Goal: Information Seeking & Learning: Learn about a topic

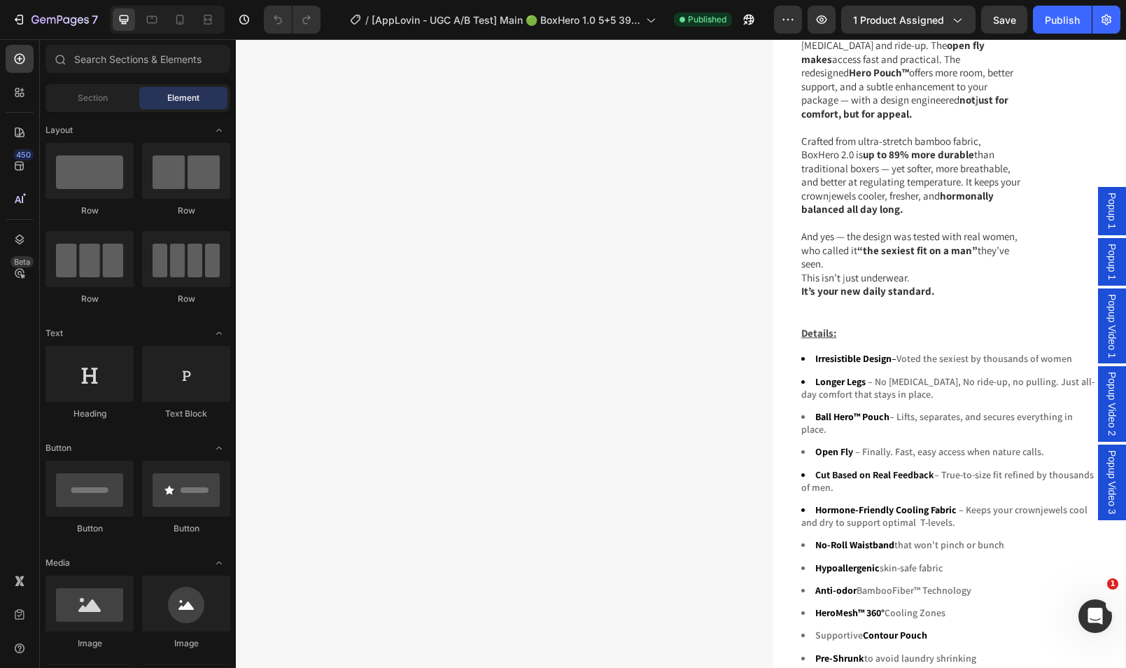
scroll to position [903, 0]
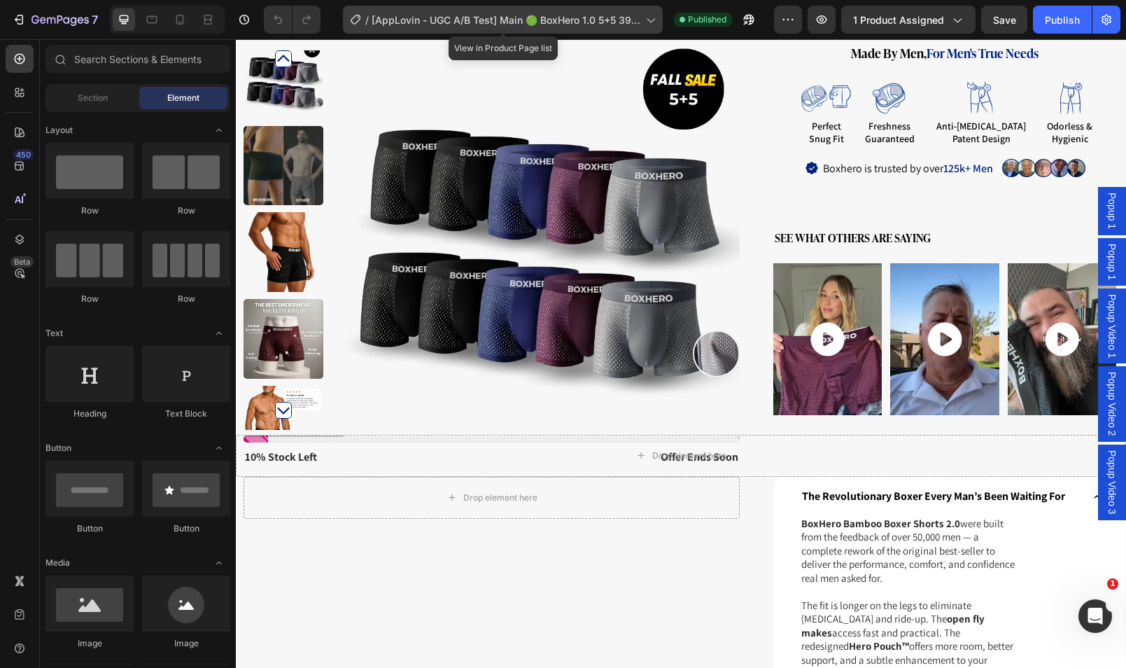
click at [463, 26] on span "[AppLovin - UGC A/B Test] Main 🟢 BoxHero 1.0 5+5 39,99 - NEW UPGRADED" at bounding box center [506, 20] width 269 height 15
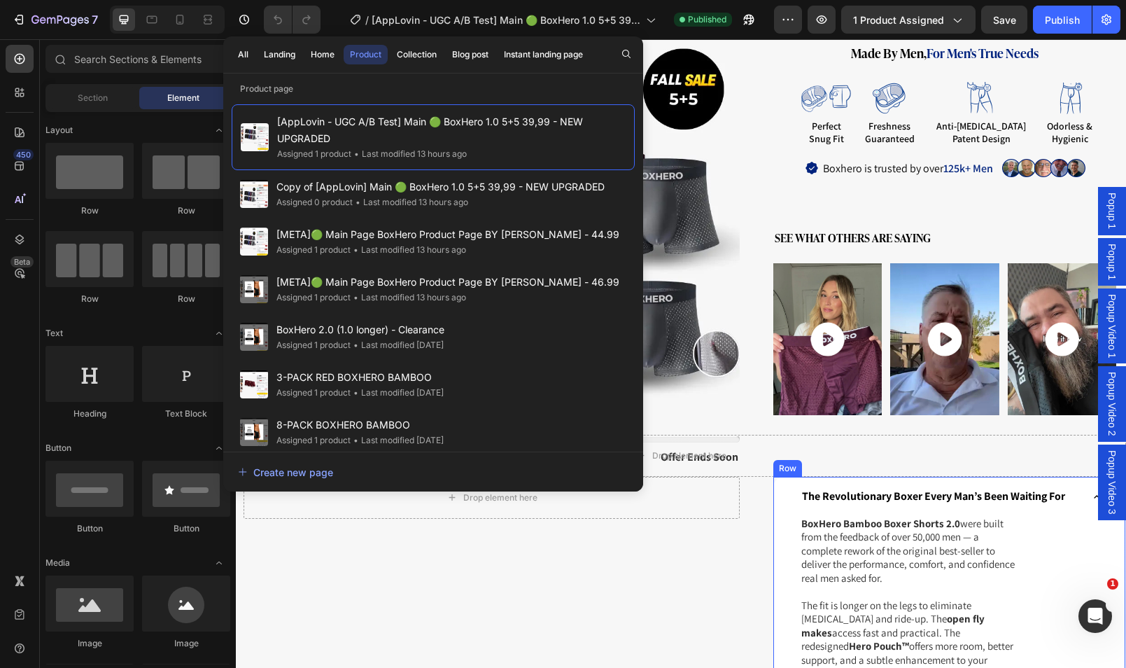
click at [802, 489] on p "The Revolutionary Boxer Every Man’s Been Waiting For" at bounding box center [933, 496] width 263 height 15
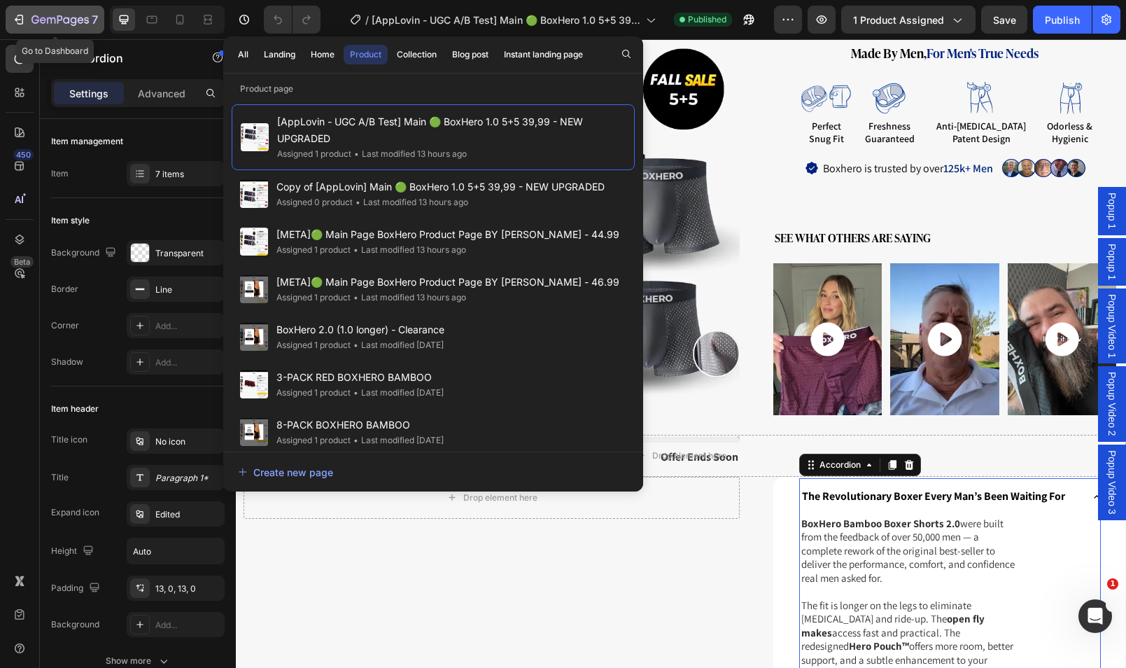
click at [60, 22] on icon "button" at bounding box center [59, 21] width 57 height 12
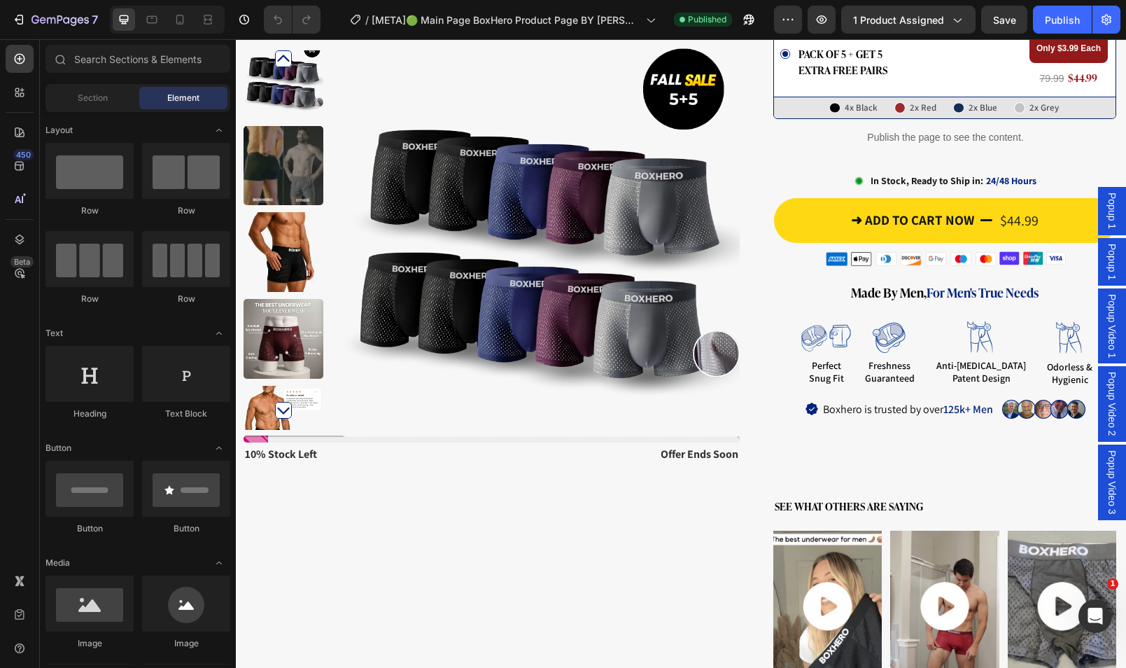
scroll to position [1082, 0]
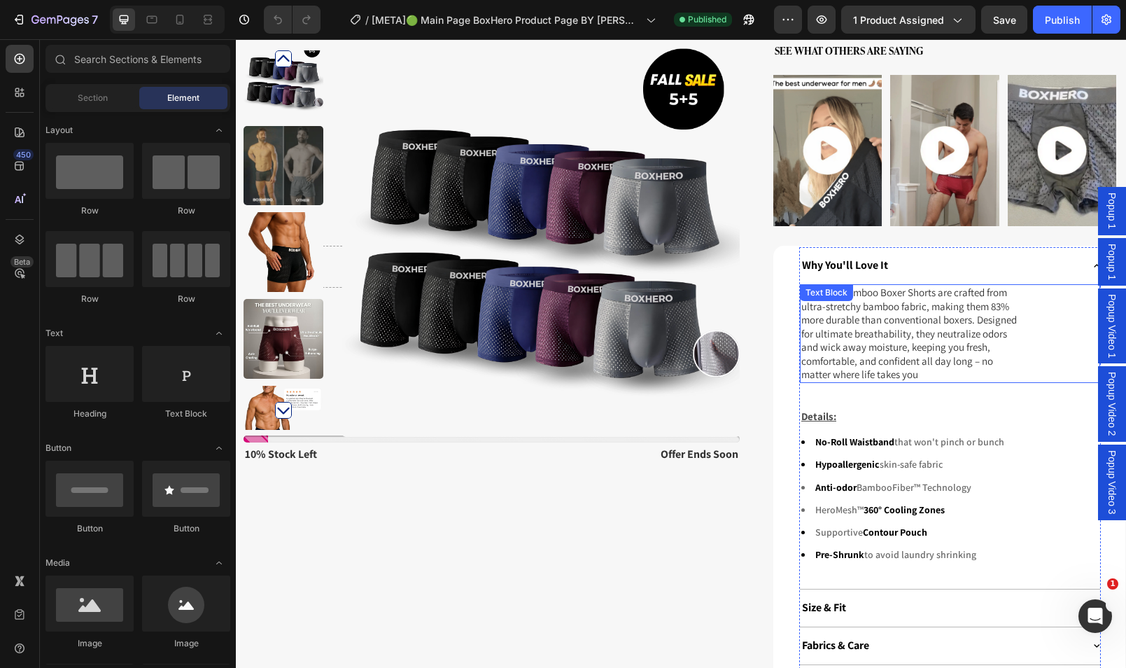
click at [964, 341] on p "BoxHero Bamboo Boxer Shorts are crafted from ultra-stretchy bamboo fabric, maki…" at bounding box center [910, 334] width 219 height 96
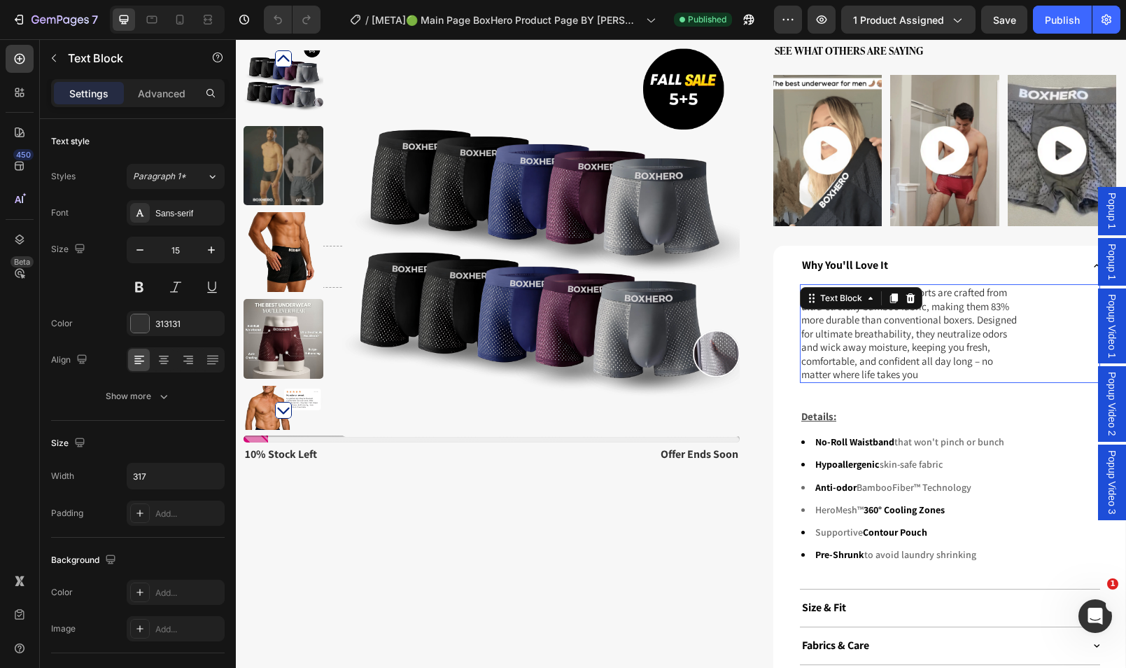
click at [964, 341] on p "BoxHero Bamboo Boxer Shorts are crafted from ultra-stretchy bamboo fabric, maki…" at bounding box center [910, 334] width 219 height 96
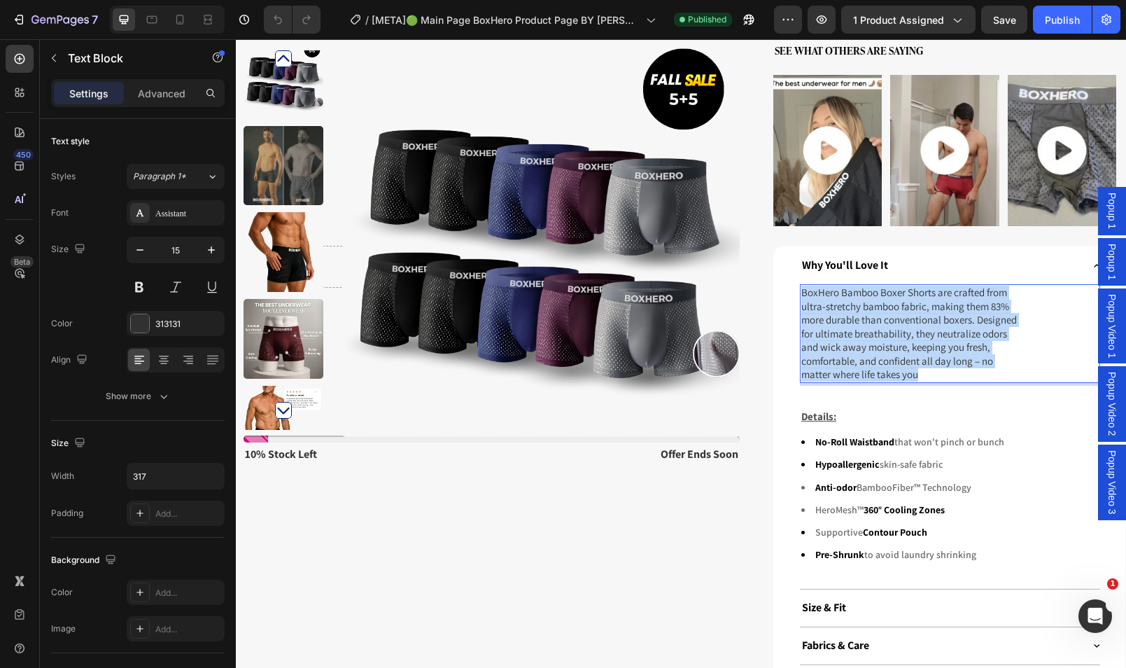
click at [964, 341] on p "BoxHero Bamboo Boxer Shorts are crafted from ultra-stretchy bamboo fabric, maki…" at bounding box center [910, 334] width 219 height 96
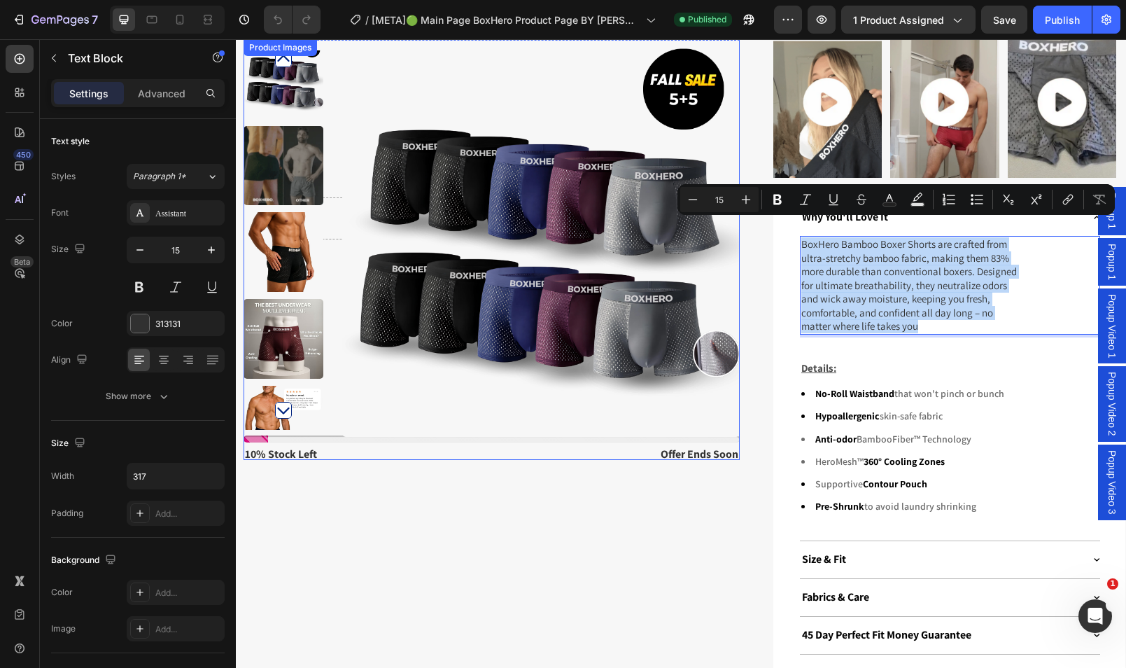
scroll to position [1131, 0]
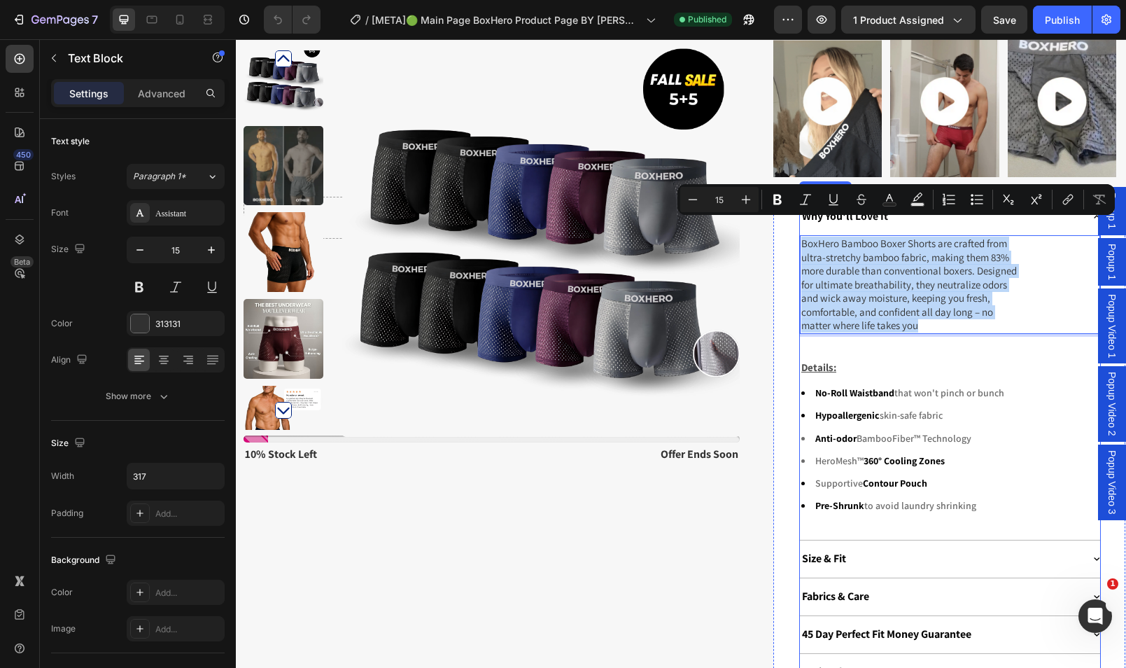
click at [894, 549] on div "Size & Fit" at bounding box center [941, 558] width 283 height 19
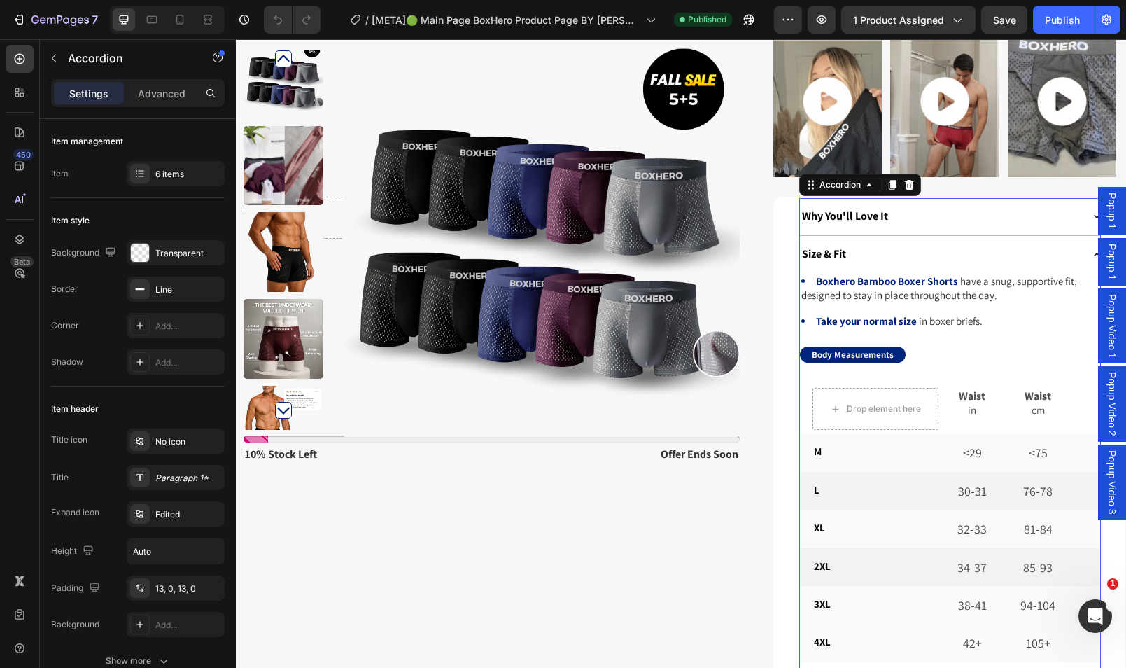
click at [940, 246] on div "Size & Fit" at bounding box center [941, 254] width 283 height 19
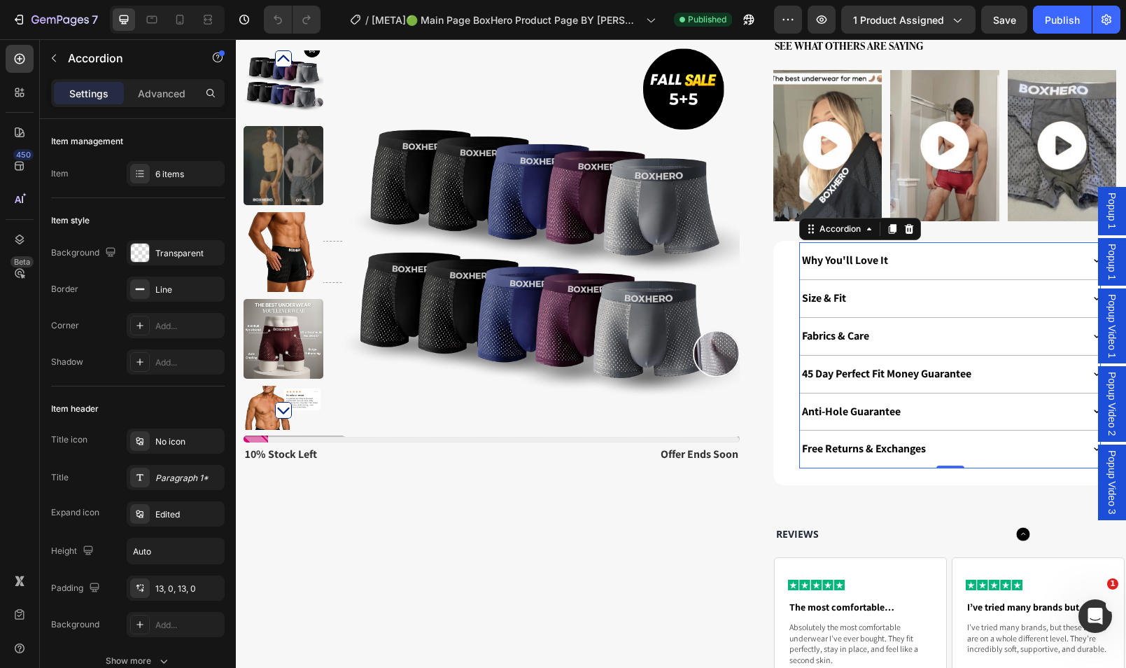
scroll to position [859, 0]
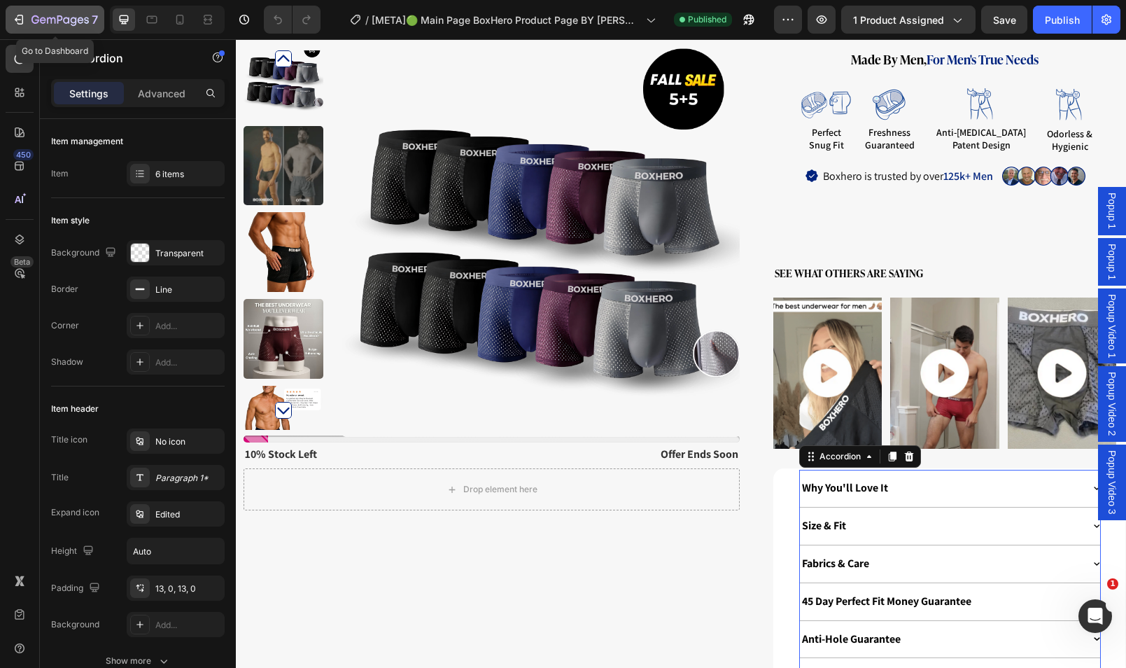
click at [18, 17] on icon "button" at bounding box center [19, 20] width 14 height 14
